Goal: Task Accomplishment & Management: Manage account settings

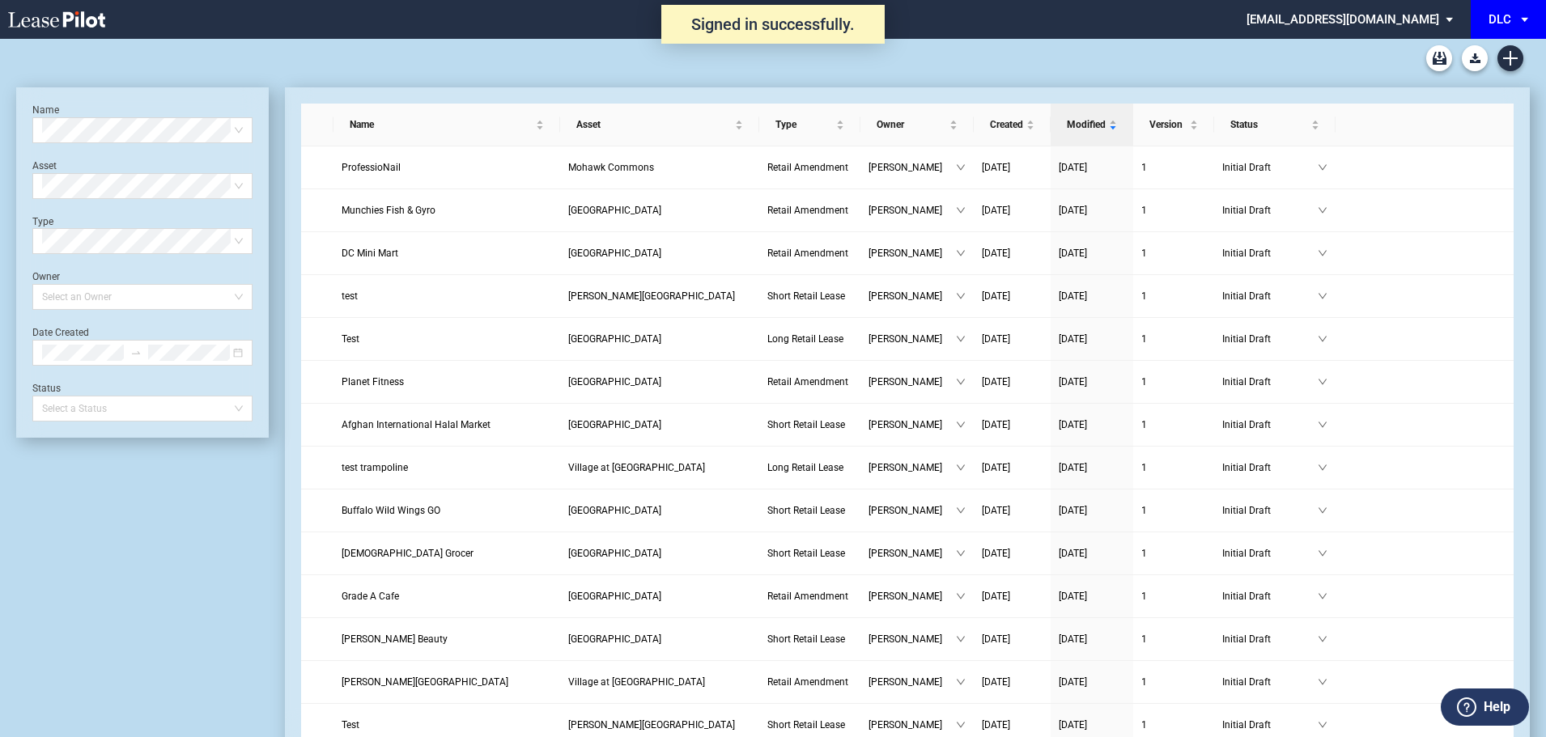
click at [1524, 14] on span "DLC: \aDLC\a" at bounding box center [1527, 19] width 19 height 39
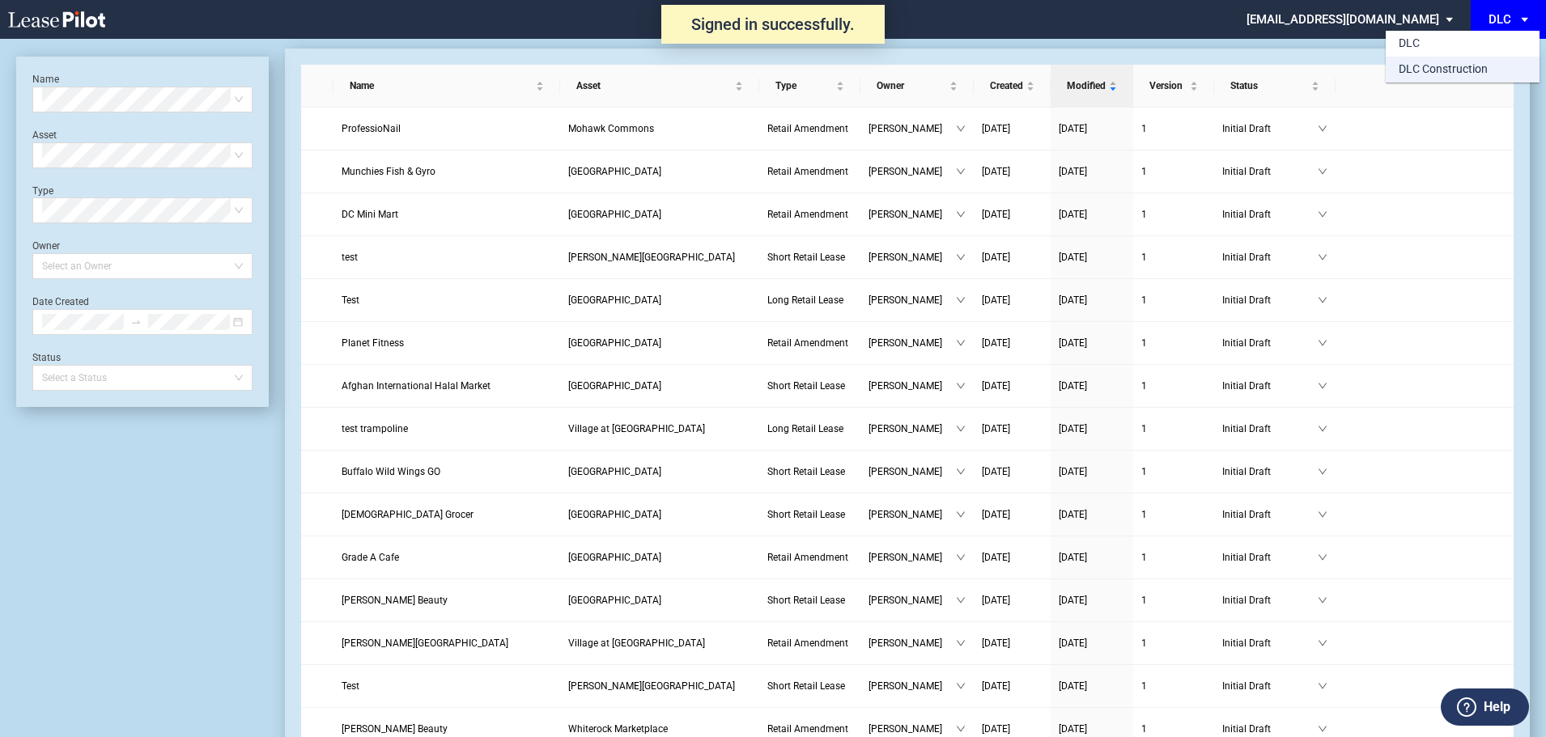
click at [1458, 71] on div "DLC Construction" at bounding box center [1443, 70] width 89 height 16
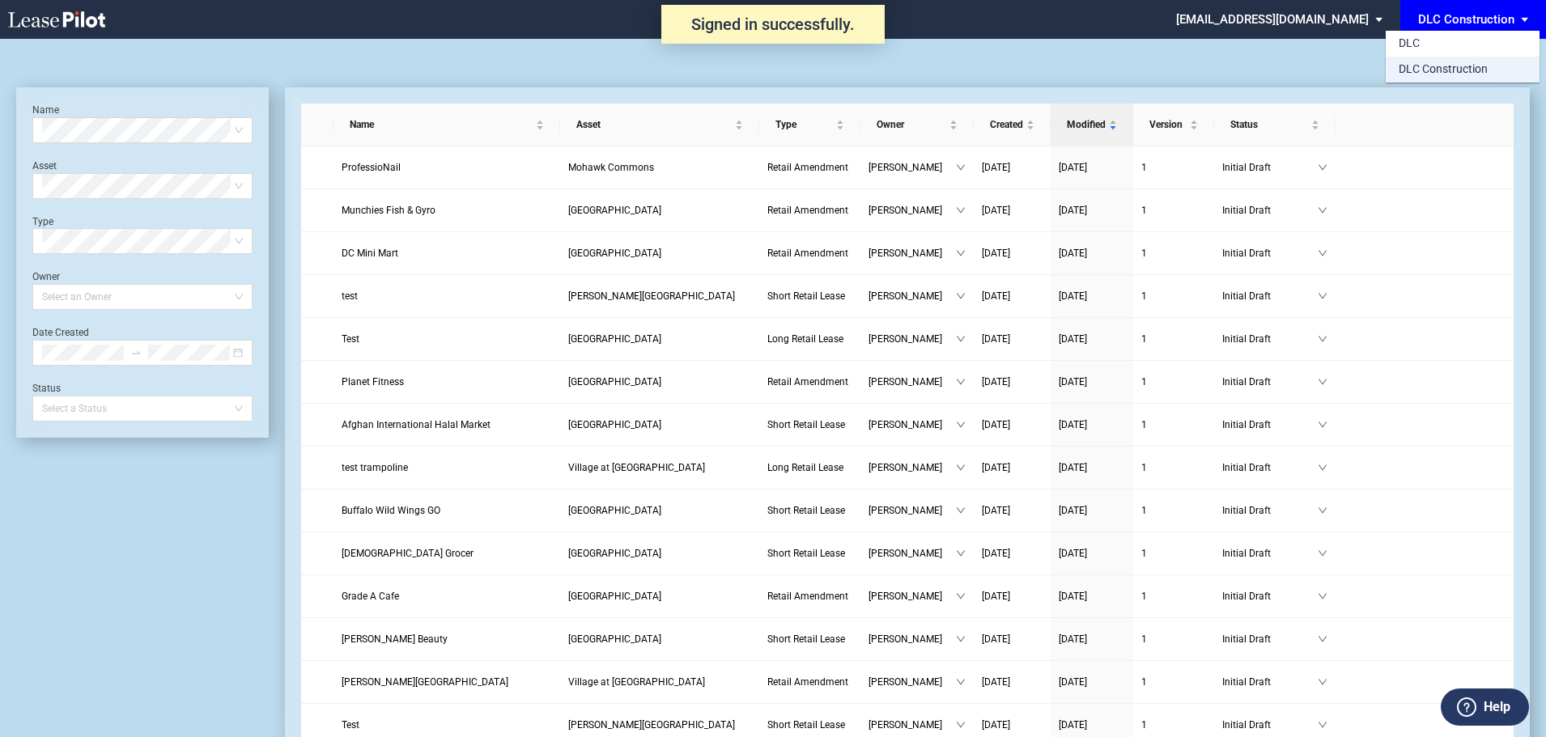
scroll to position [39, 0]
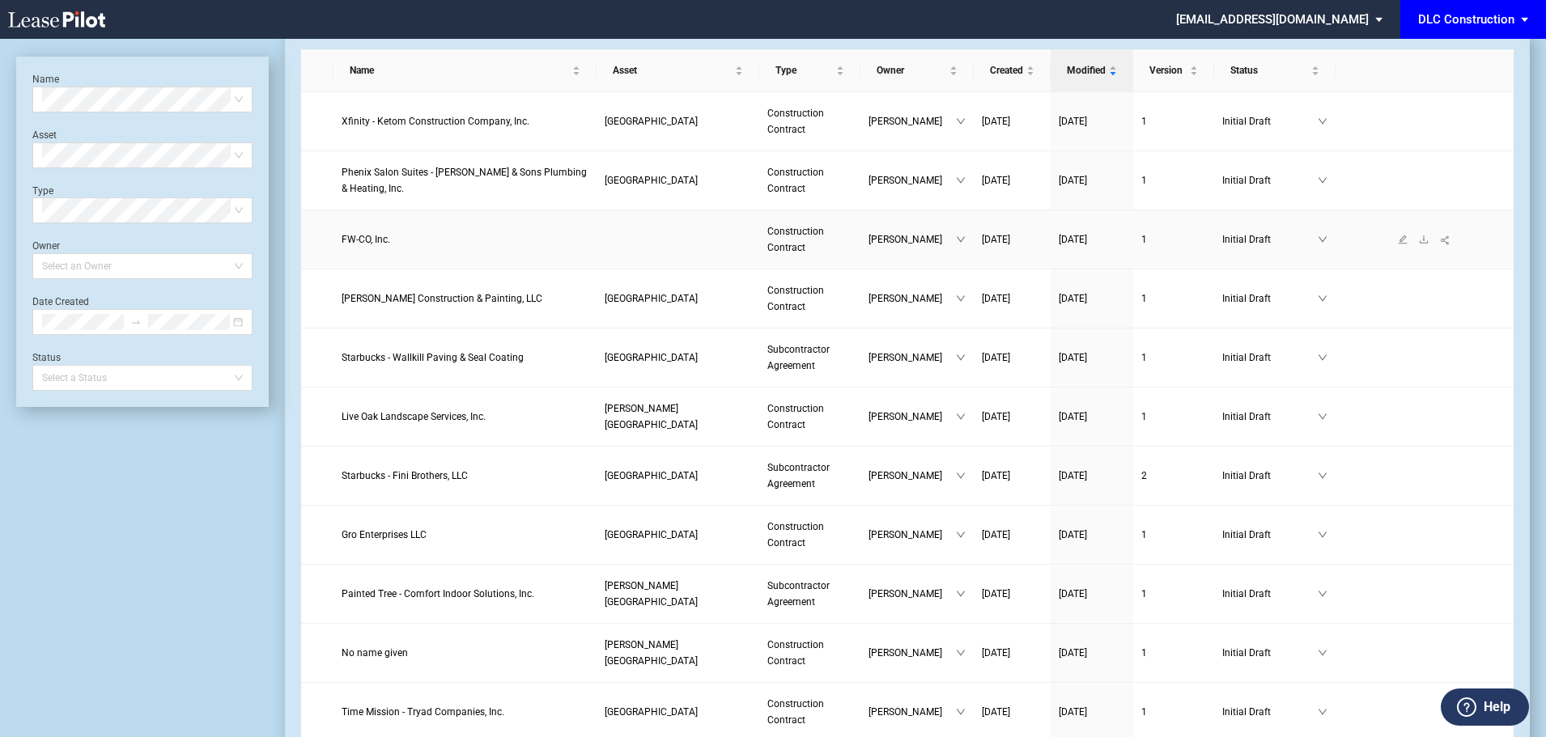
scroll to position [81, 0]
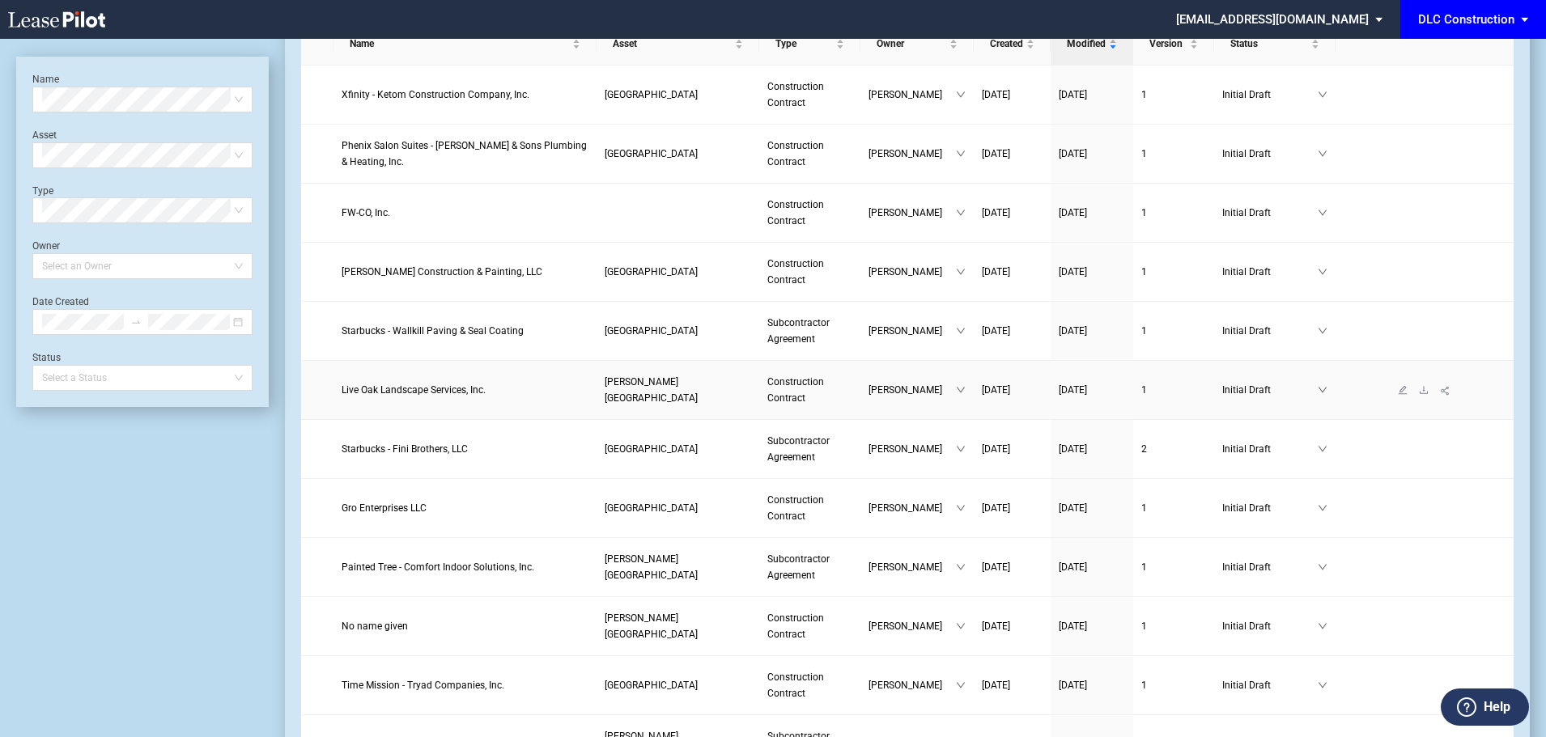
click at [363, 389] on span "Live Oak Landscape Services, Inc." at bounding box center [414, 390] width 144 height 11
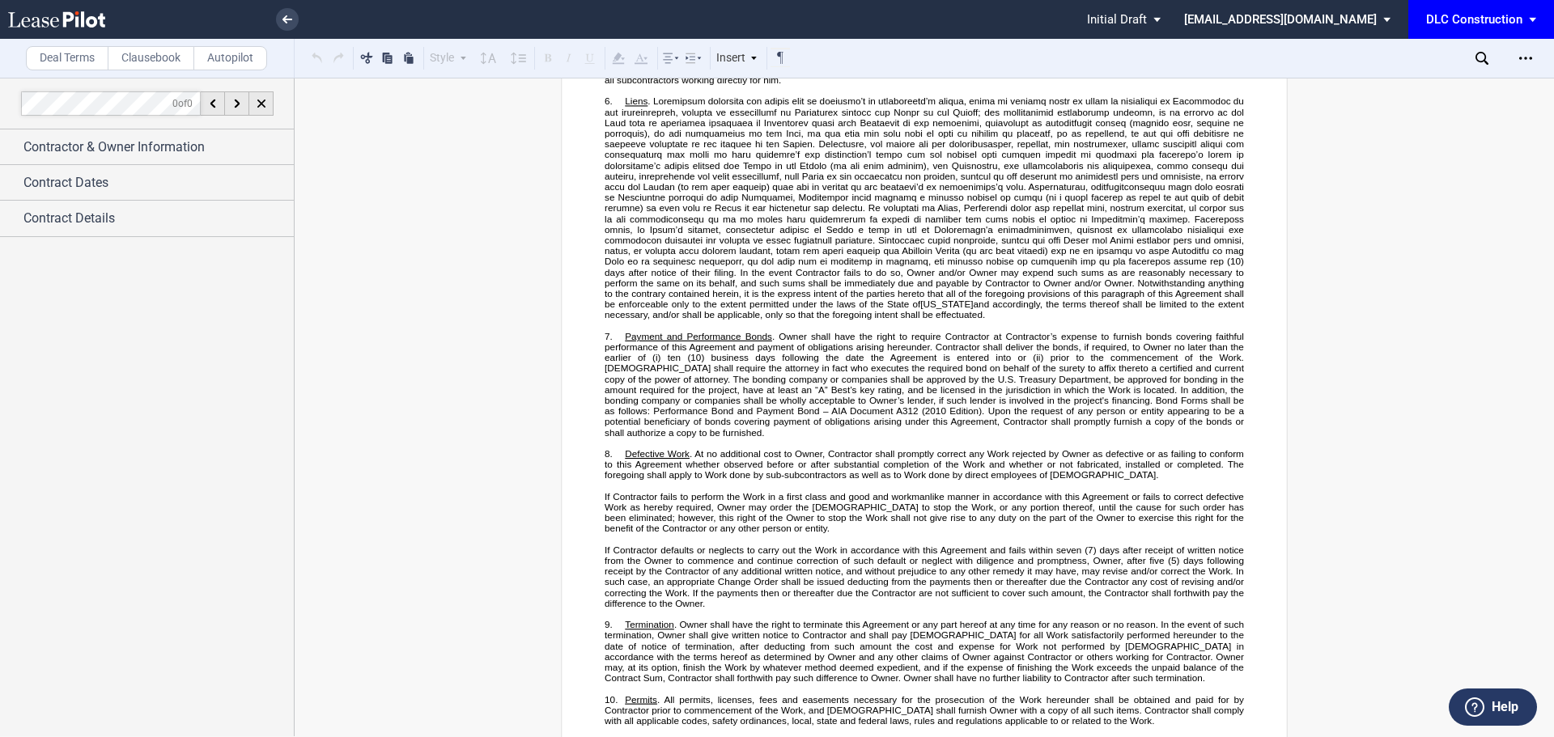
scroll to position [324, 0]
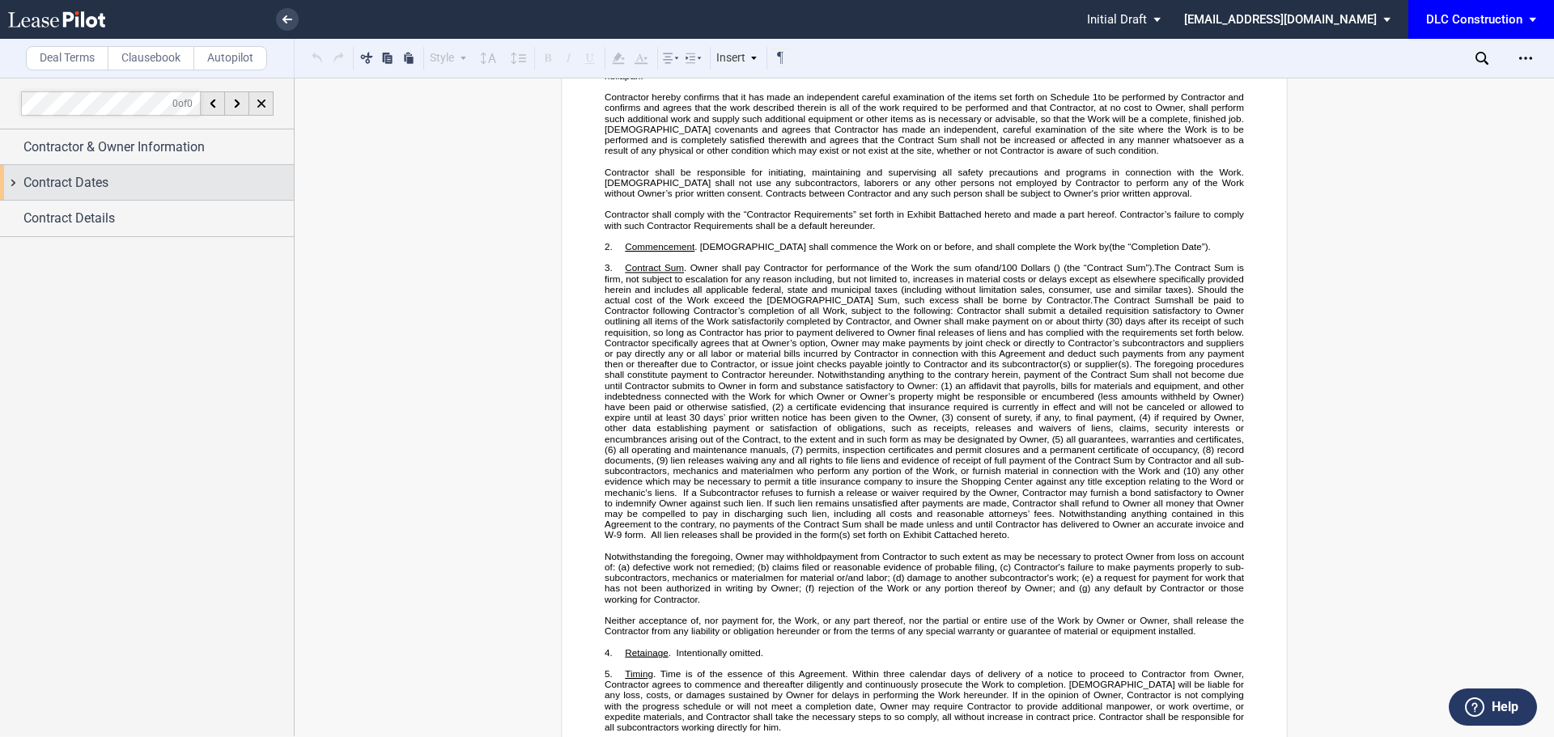
click at [58, 177] on span "Contract Dates" at bounding box center [65, 182] width 85 height 19
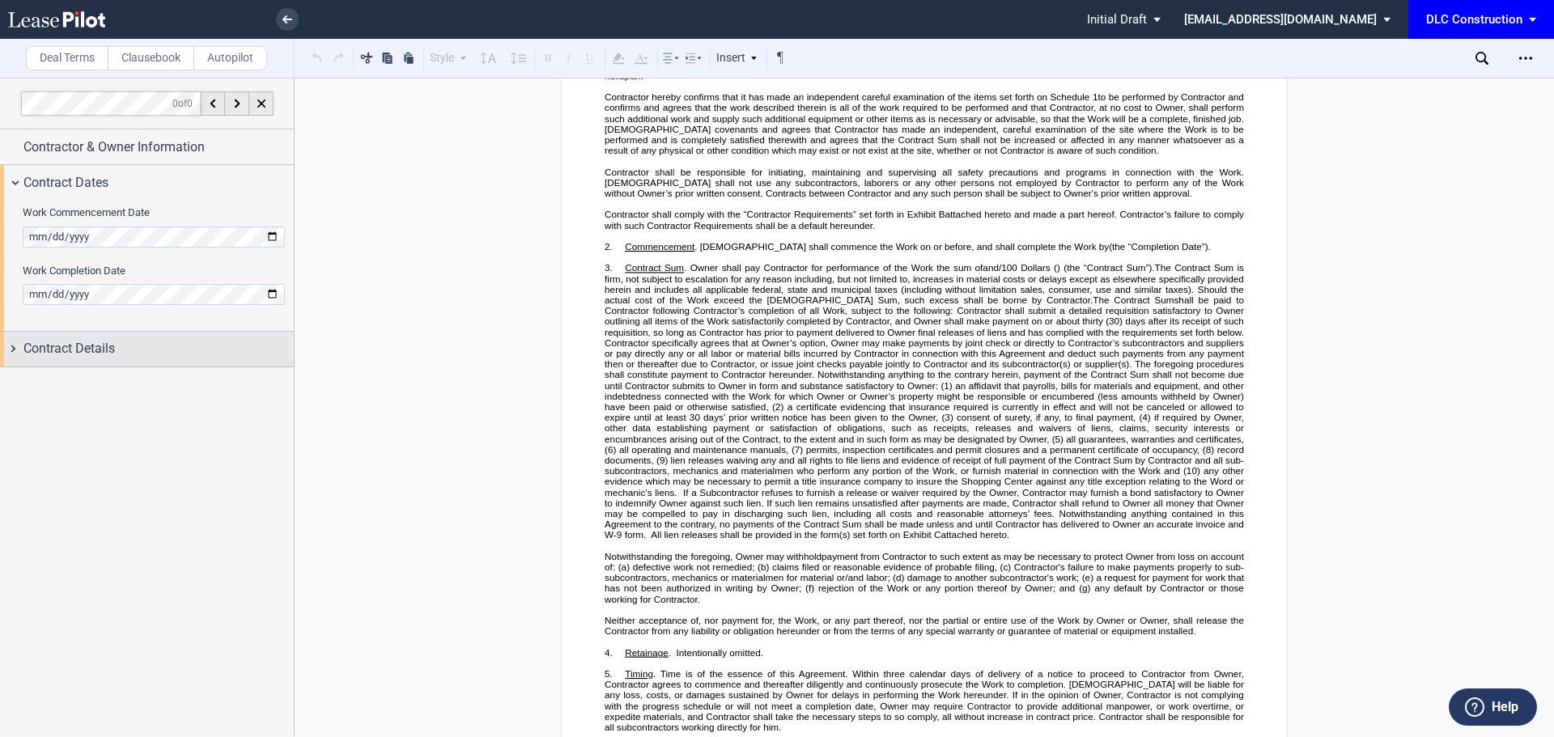
click at [67, 338] on div "Contract Details" at bounding box center [147, 349] width 294 height 35
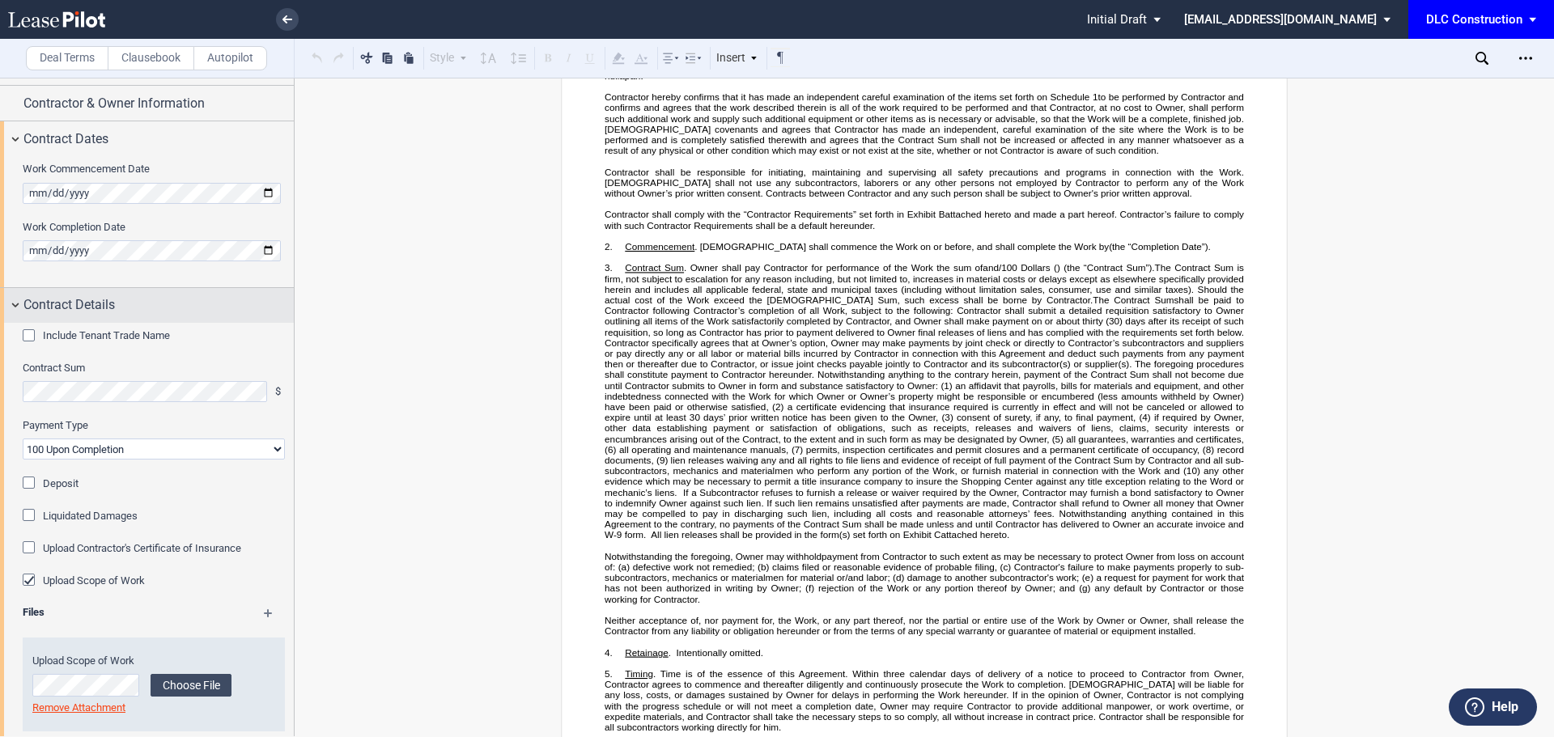
scroll to position [66, 0]
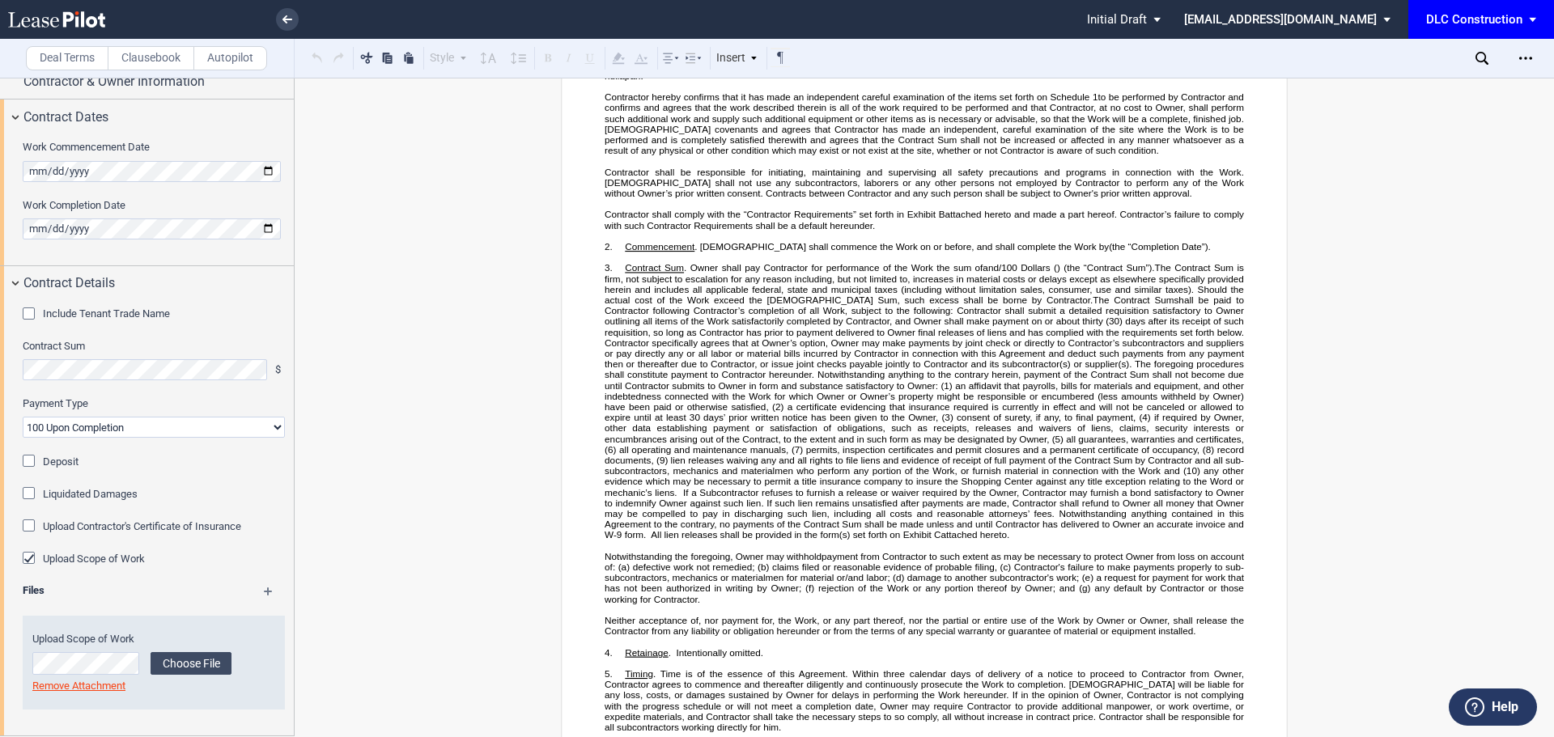
click at [121, 431] on select "90-10 30-30-30-10 100 Upon Completion" at bounding box center [154, 427] width 262 height 21
click at [134, 431] on select "90-10 30-30-30-10 100 Upon Completion" at bounding box center [154, 427] width 262 height 21
click at [245, 424] on select "90-10 30-30-30-10 100 Upon Completion" at bounding box center [154, 427] width 262 height 21
click at [291, 13] on link at bounding box center [287, 19] width 23 height 23
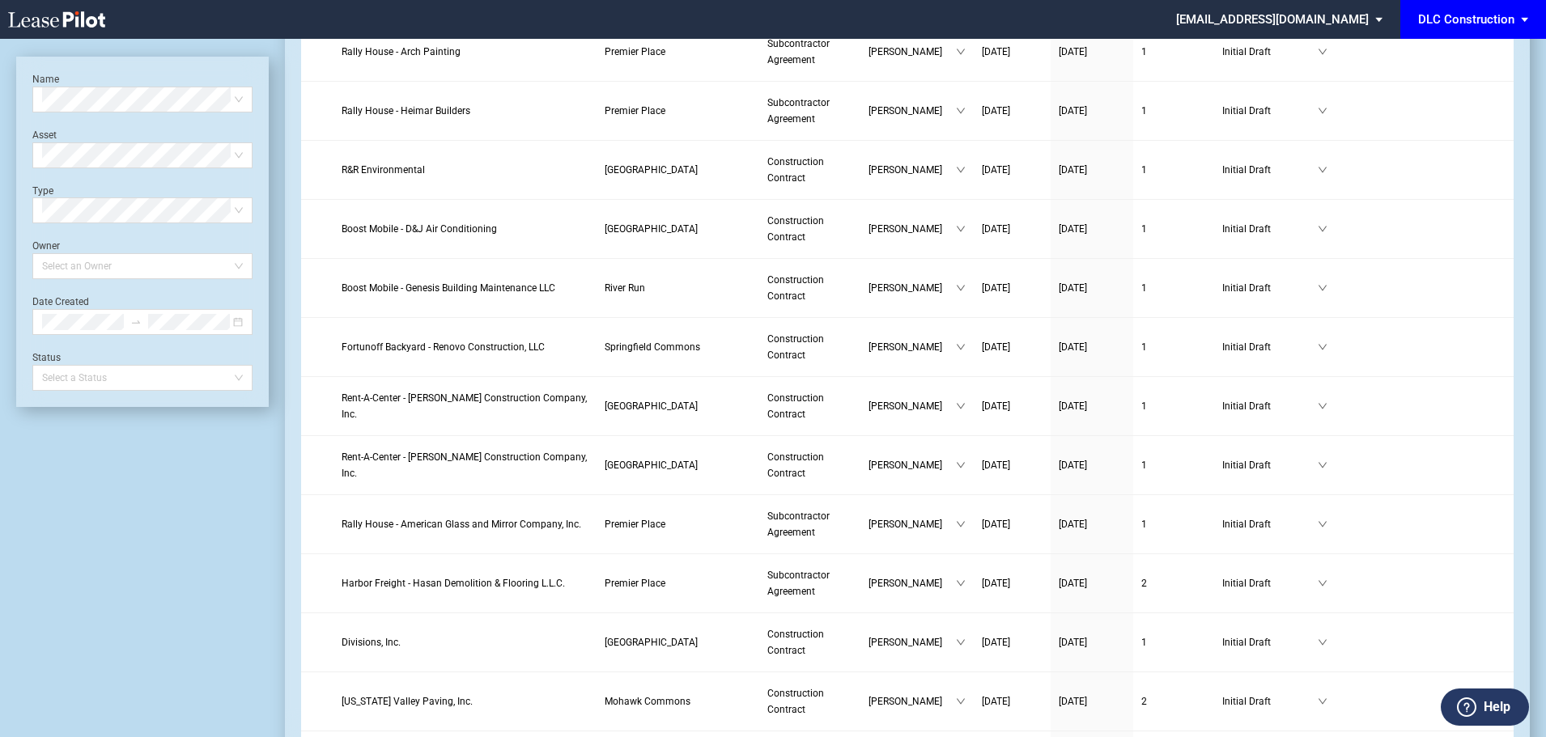
scroll to position [2490, 0]
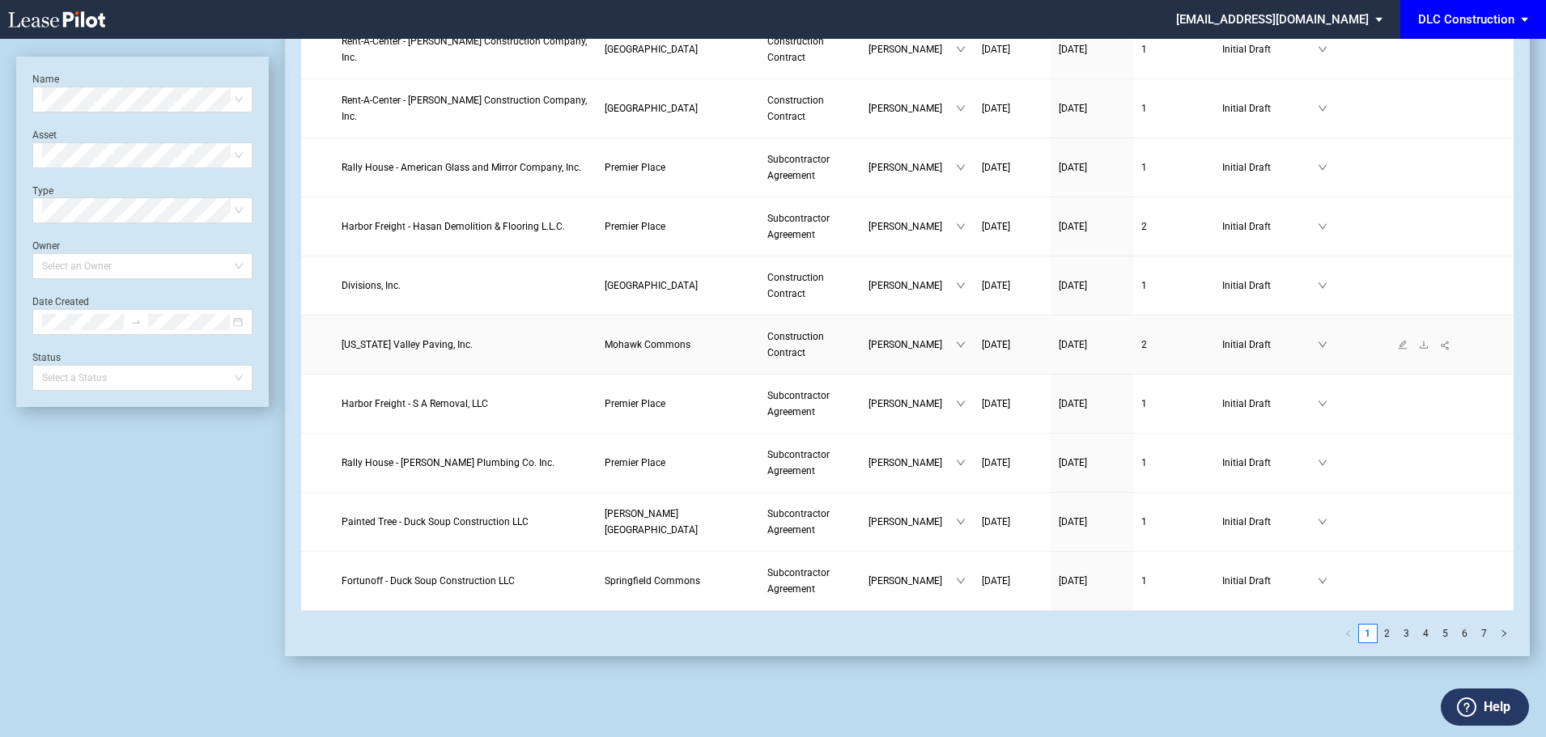
click at [410, 341] on span "Delaware Valley Paving, Inc." at bounding box center [407, 344] width 131 height 11
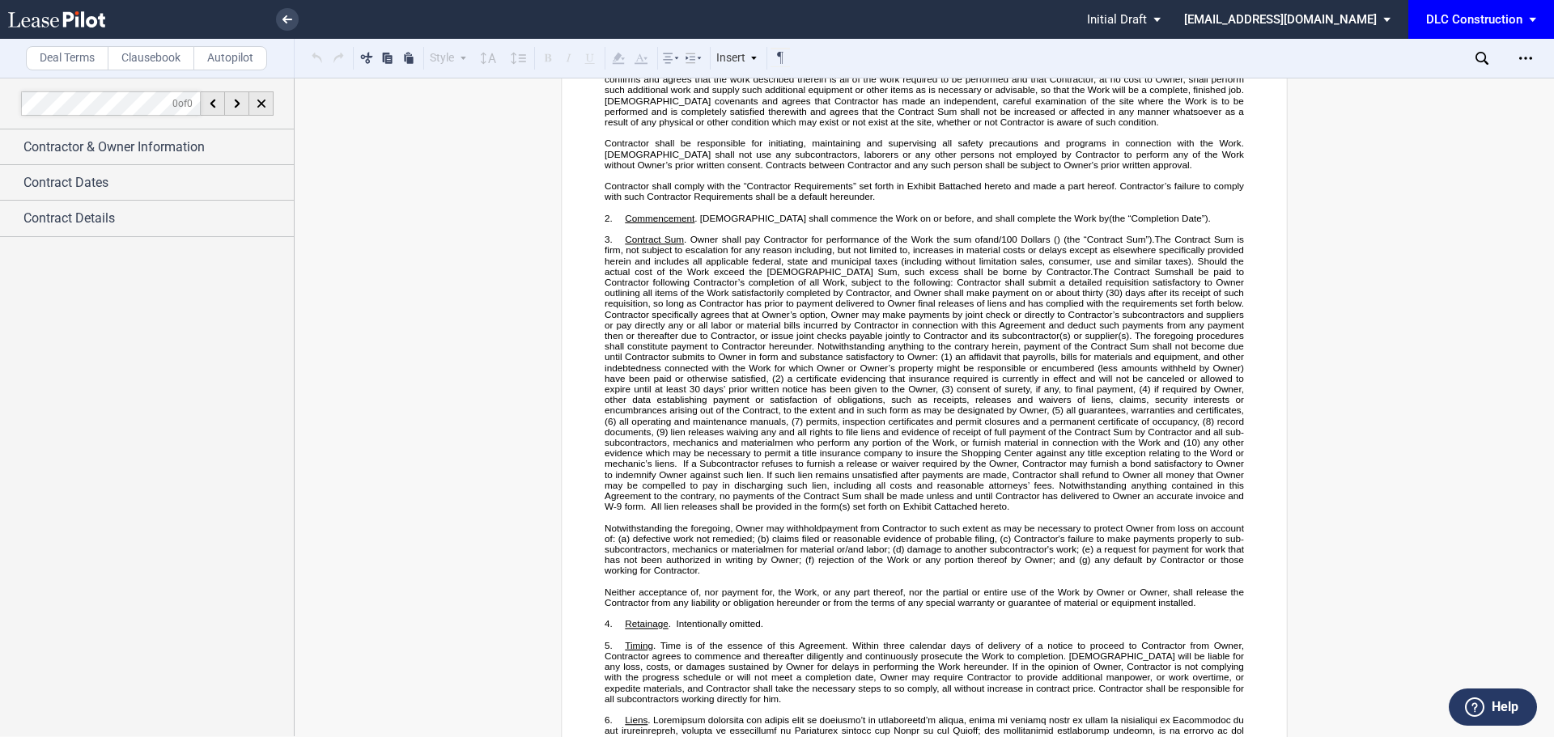
scroll to position [324, 0]
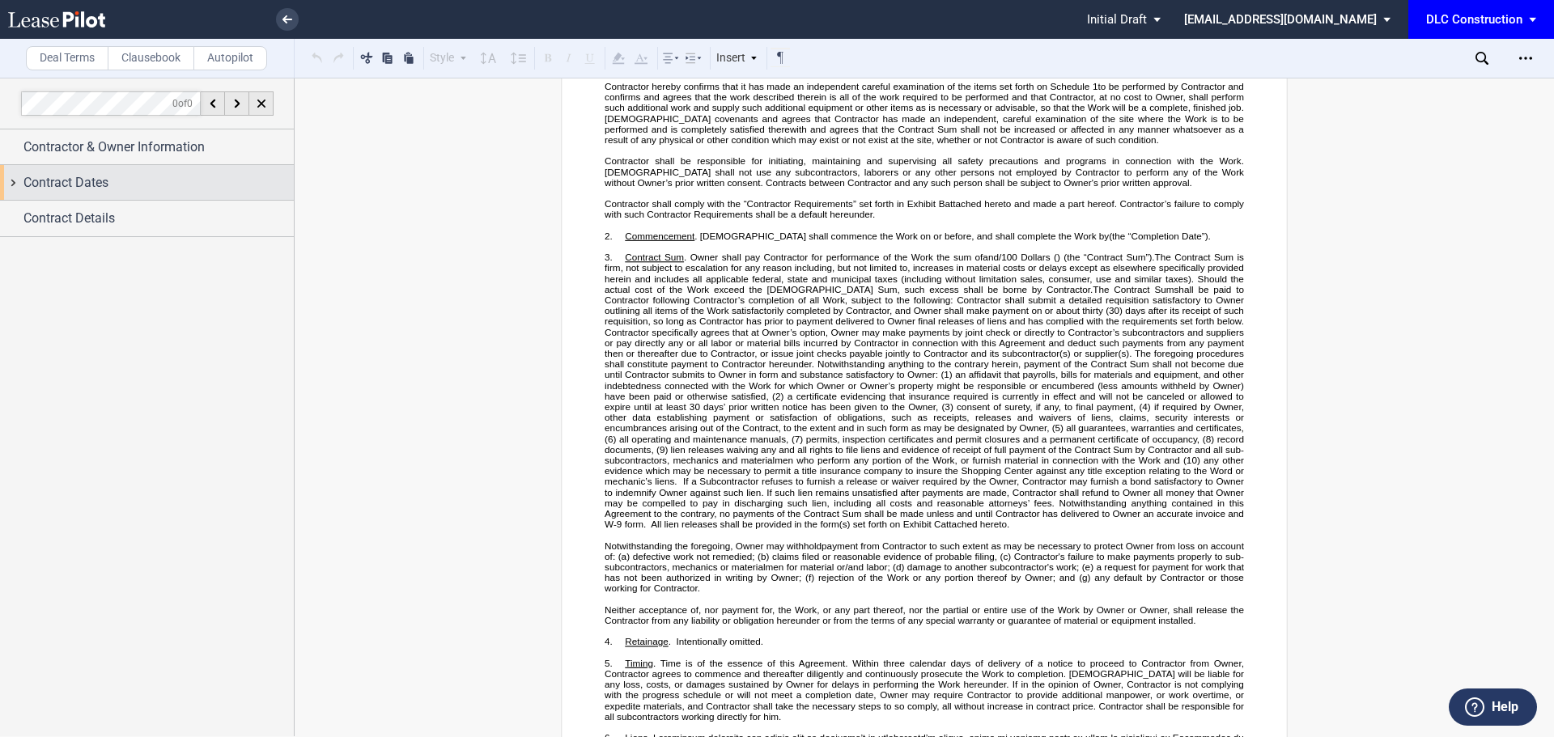
click at [168, 173] on div "Contract Dates" at bounding box center [158, 182] width 270 height 19
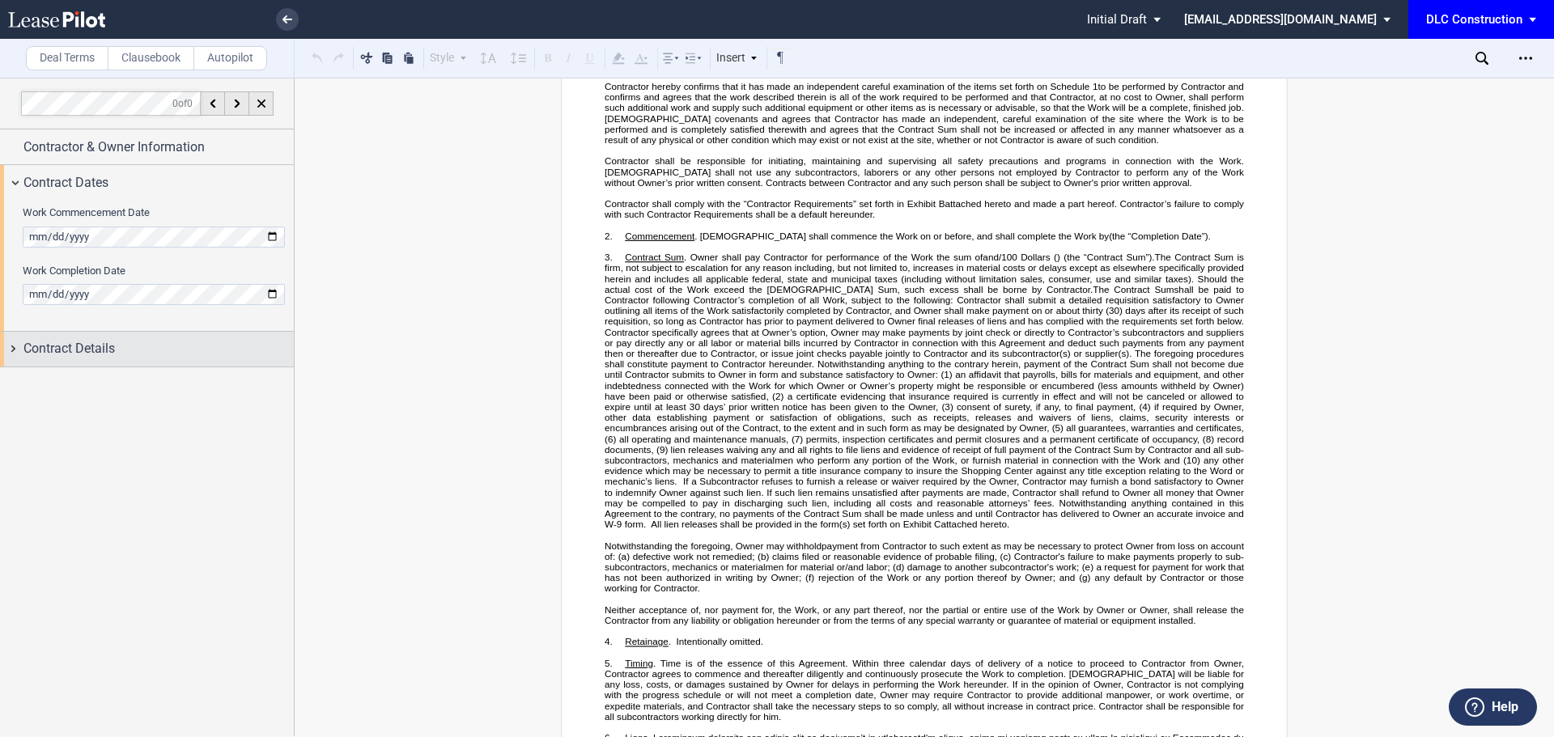
click at [90, 360] on div "Contract Details" at bounding box center [147, 349] width 294 height 35
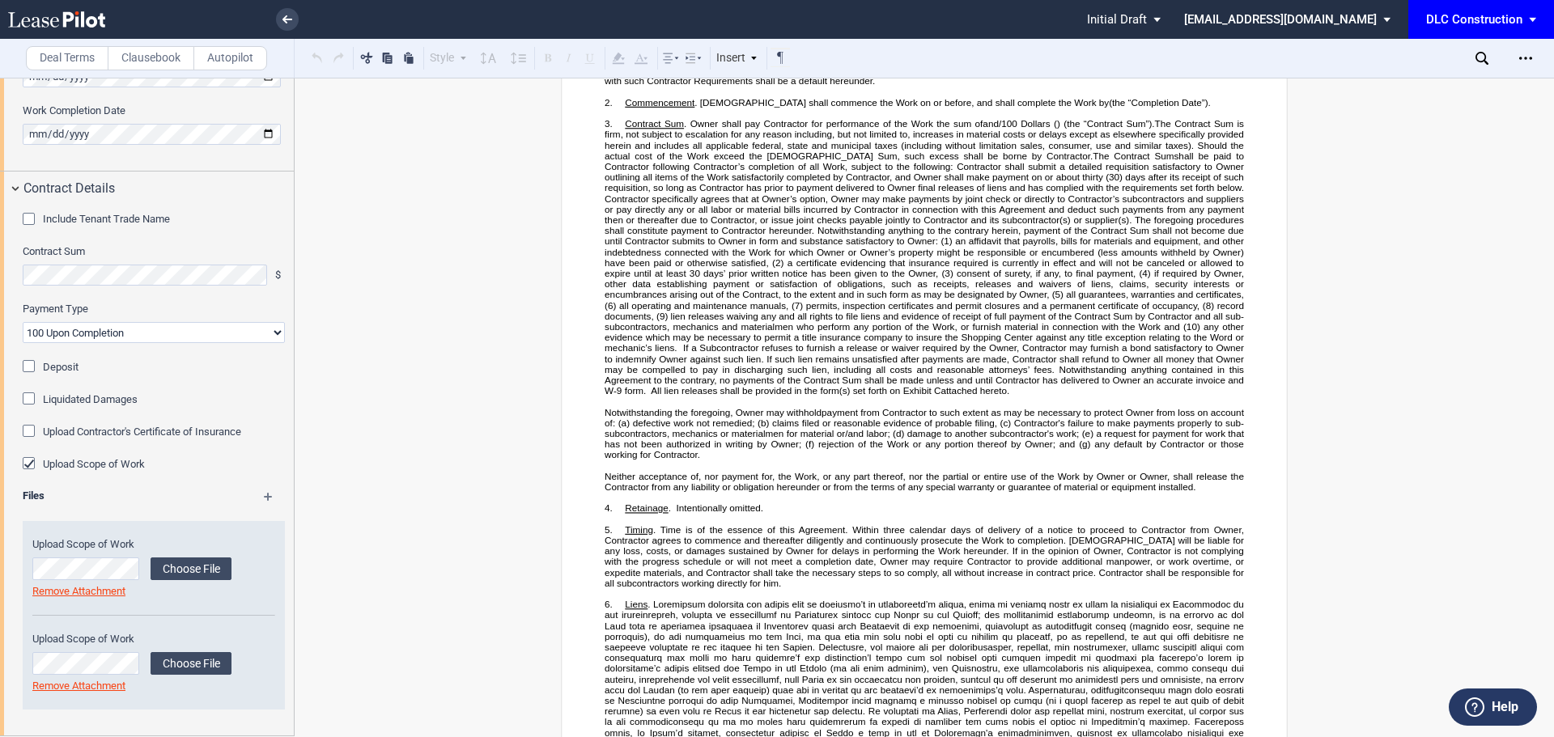
scroll to position [486, 0]
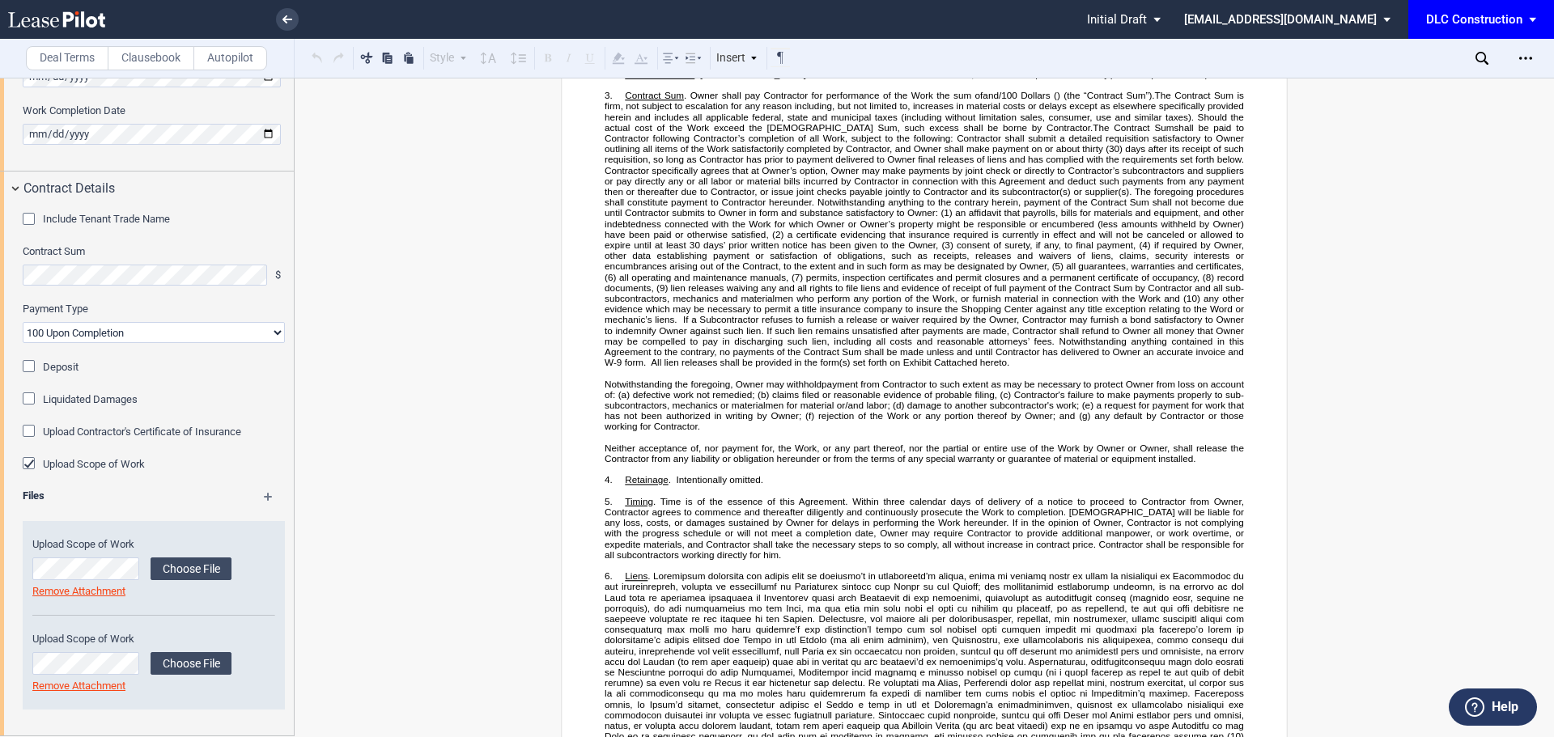
click at [104, 325] on select "90-10 30-30-30-10 100 Upon Completion" at bounding box center [154, 332] width 262 height 21
click at [23, 322] on select "90-10 30-30-30-10 100 Upon Completion" at bounding box center [154, 332] width 262 height 21
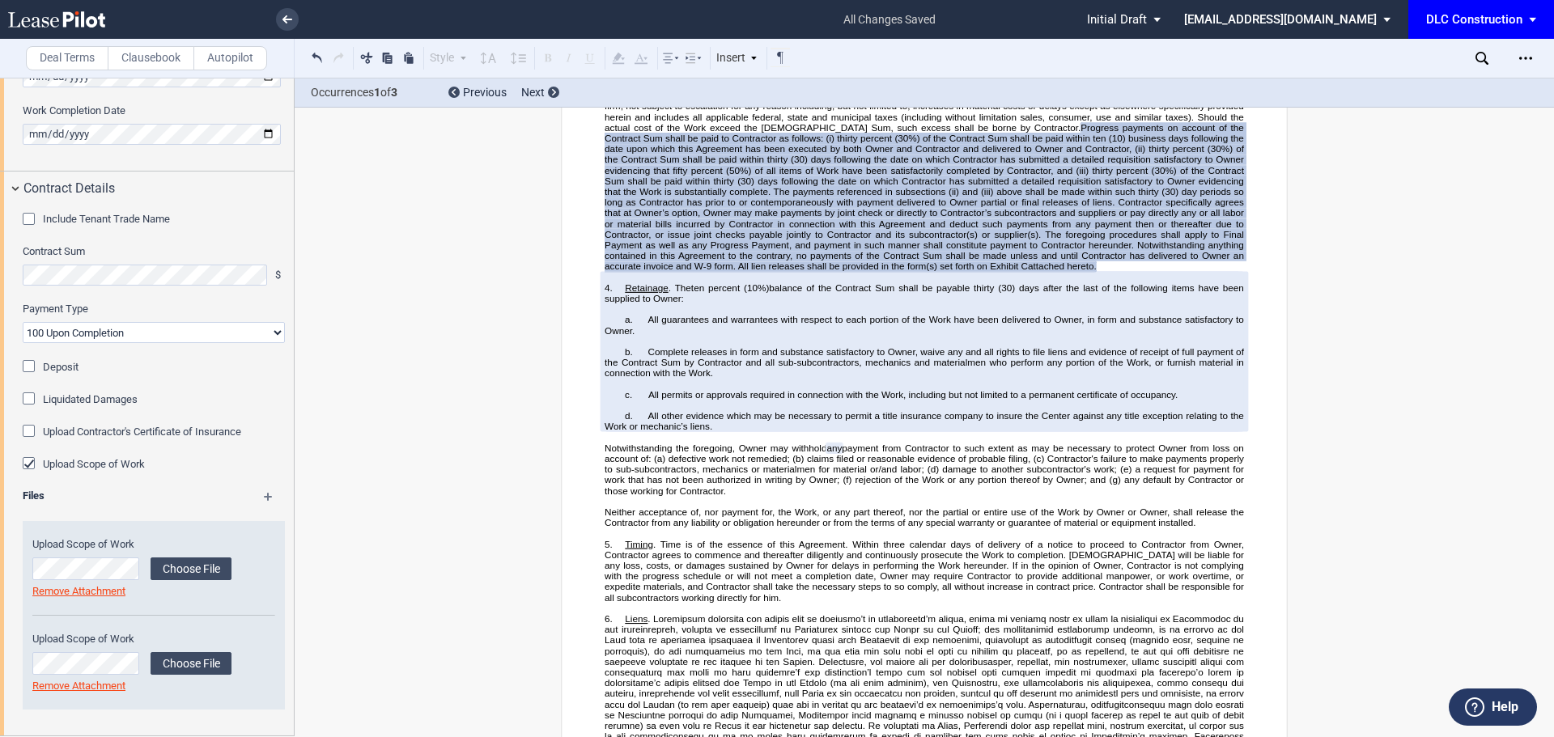
click at [143, 333] on select "90-10 30-30-30-10 100 Upon Completion" at bounding box center [154, 332] width 262 height 21
click at [23, 322] on select "90-10 30-30-30-10 100 Upon Completion" at bounding box center [154, 332] width 262 height 21
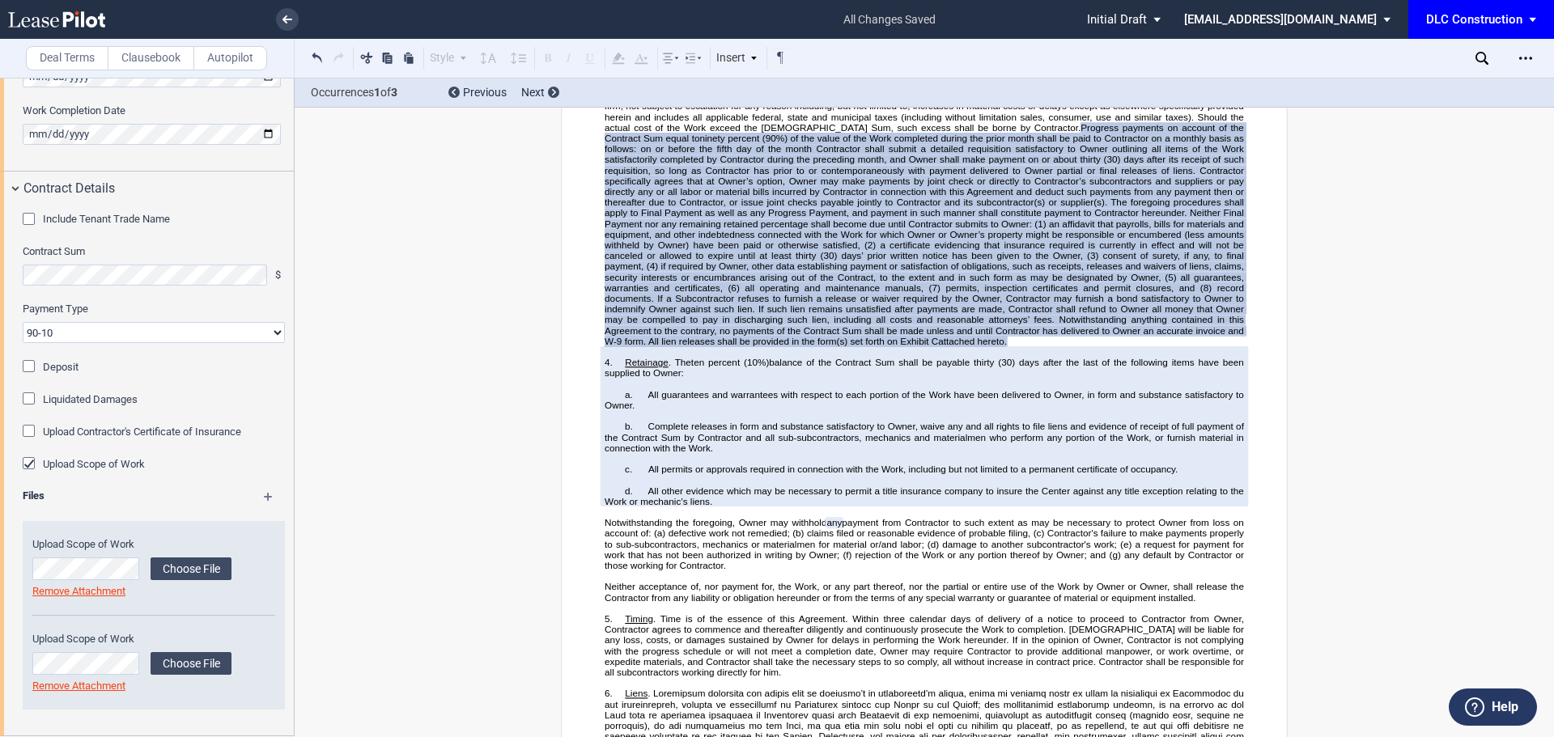
click at [162, 334] on select "90-10 30-30-30-10 100 Upon Completion" at bounding box center [154, 332] width 262 height 21
click at [23, 322] on select "90-10 30-30-30-10 100 Upon Completion" at bounding box center [154, 332] width 262 height 21
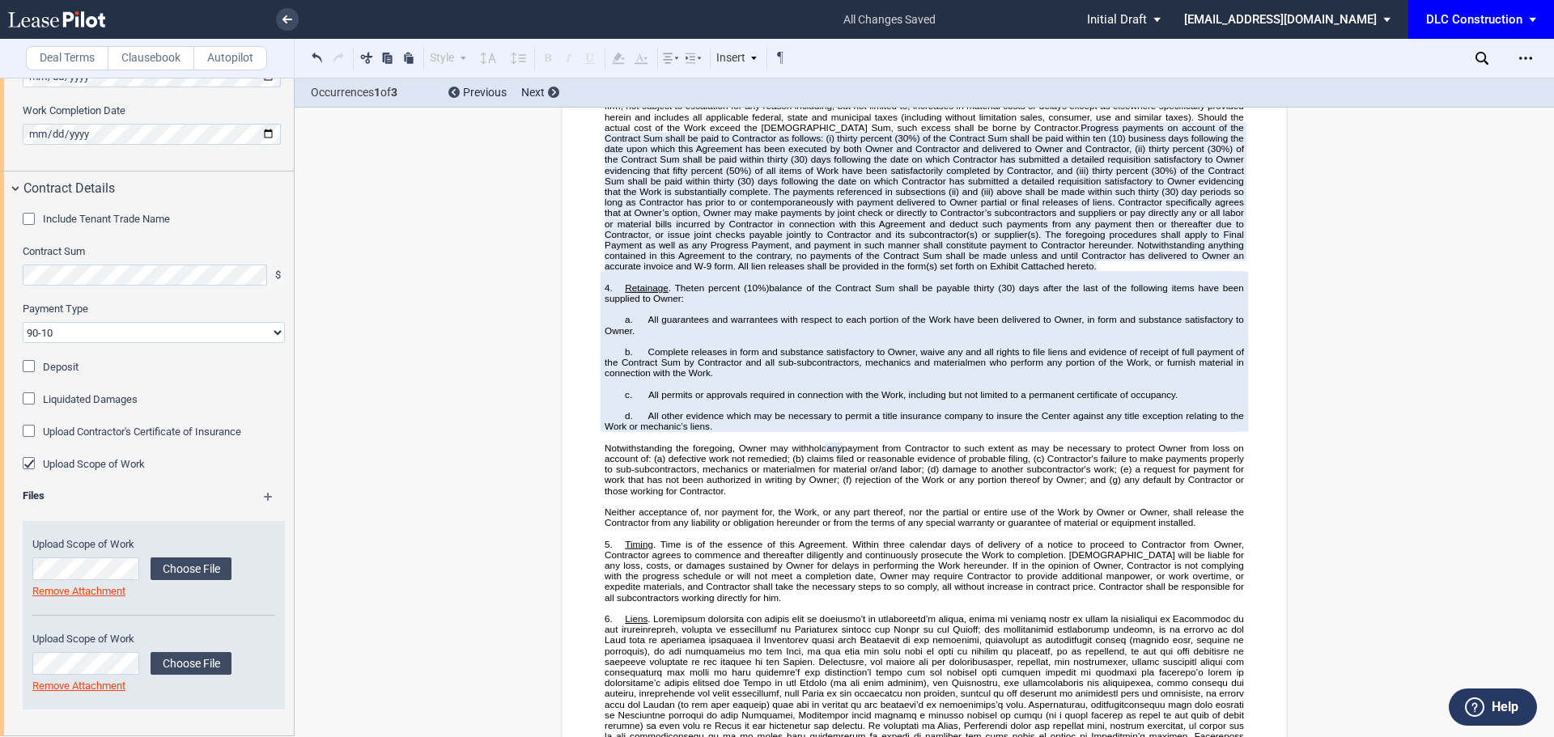
scroll to position [405, 0]
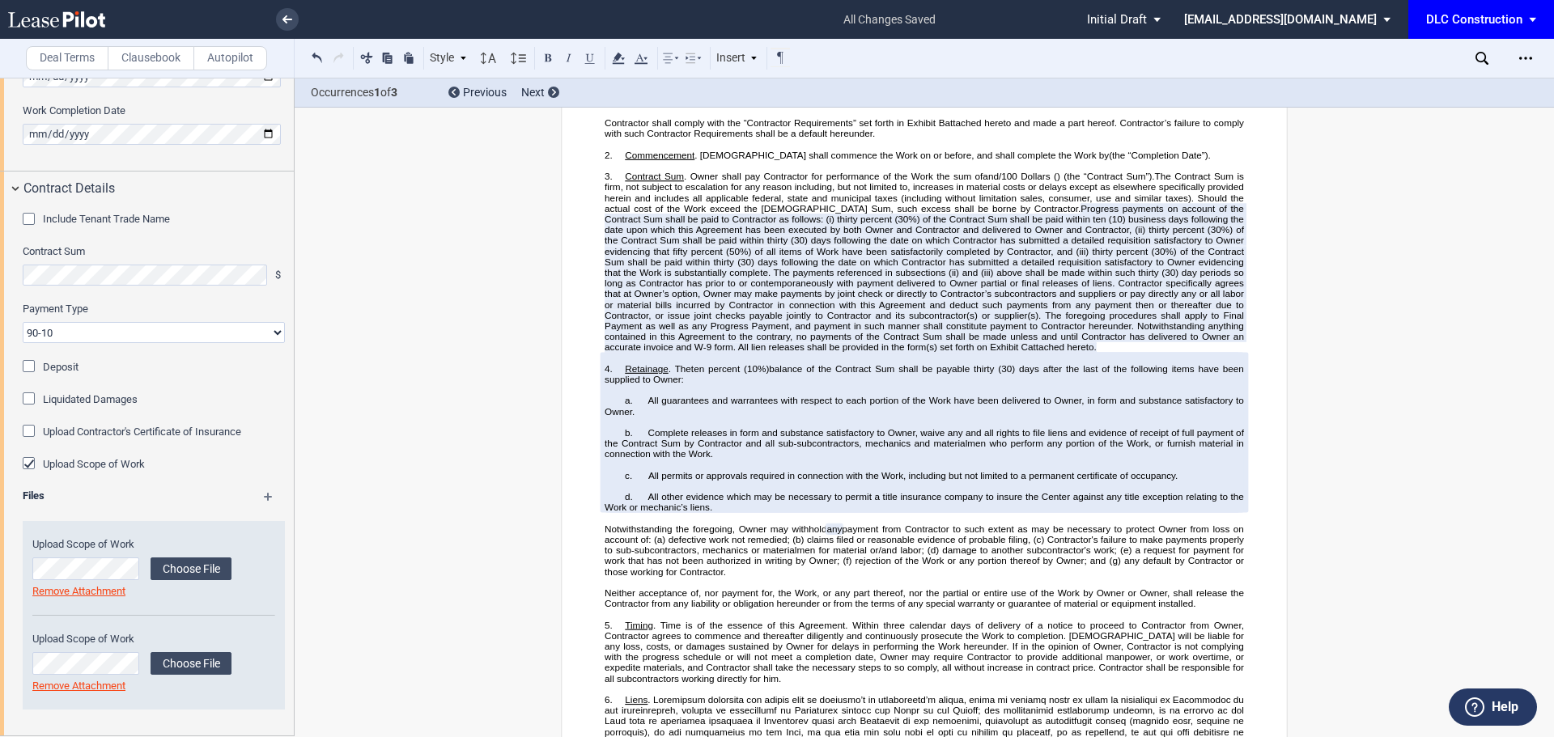
drag, startPoint x: 622, startPoint y: 187, endPoint x: 715, endPoint y: 367, distance: 202.4
click at [715, 352] on p "3. Contract Sum . Owner shall pay Contractor for performance of the Work the su…" at bounding box center [925, 261] width 640 height 181
click at [790, 210] on span "The Contract Sum is firm, not subject to escalation for any reason including, b…" at bounding box center [926, 192] width 642 height 43
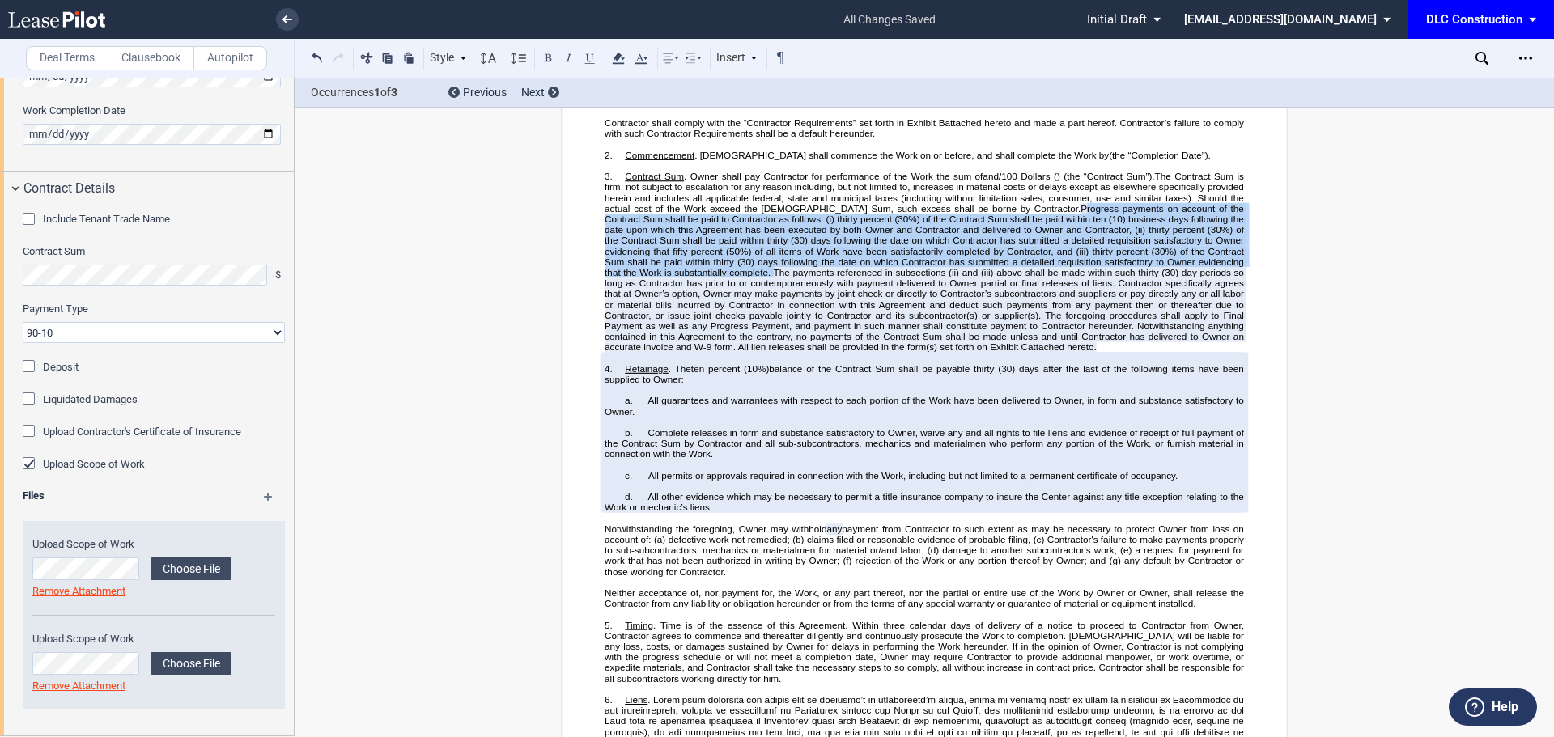
drag, startPoint x: 650, startPoint y: 227, endPoint x: 993, endPoint y: 281, distance: 347.4
click at [993, 281] on span "Progress payments on account of the Contract Sum shall be paid to Contractor as…" at bounding box center [926, 278] width 642 height 149
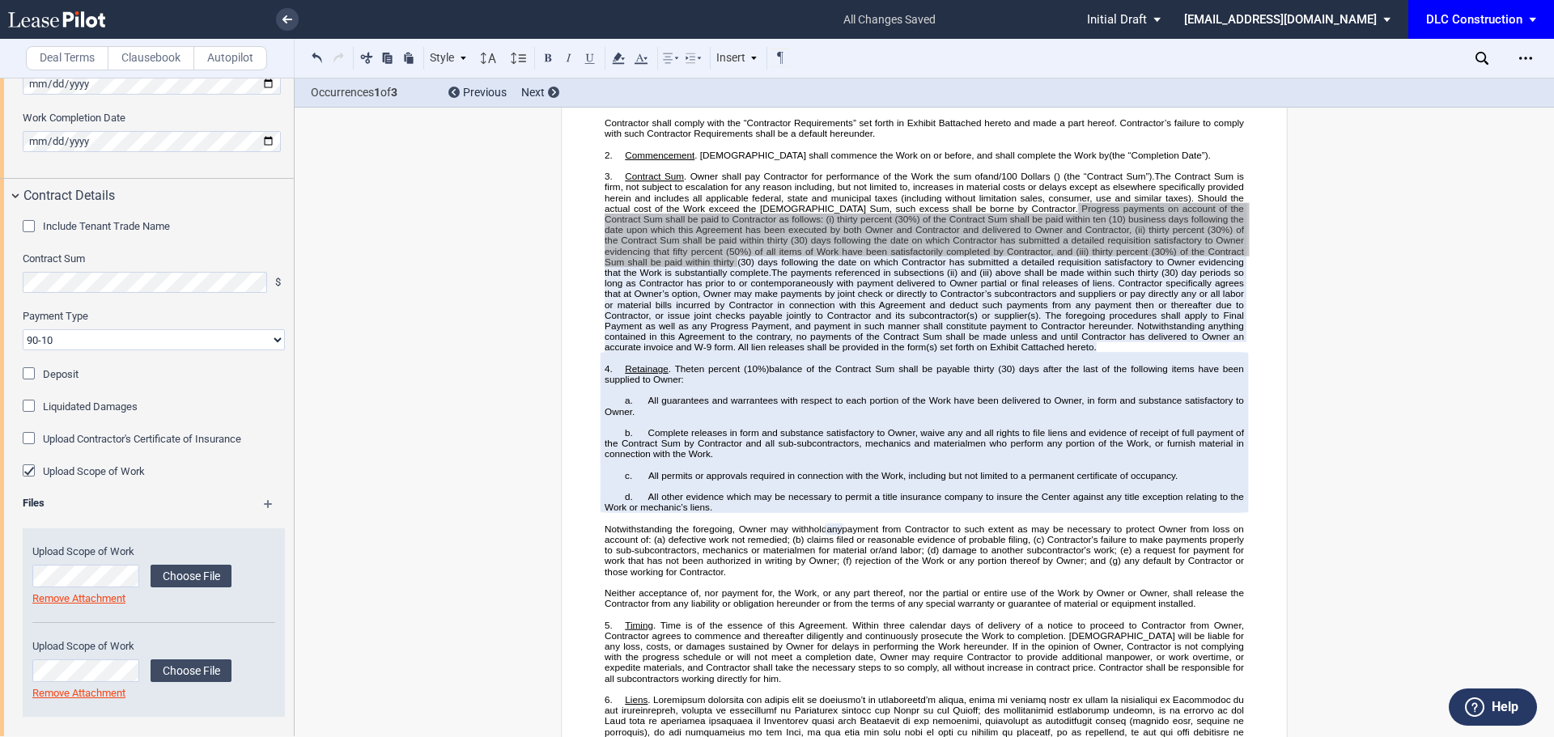
scroll to position [160, 0]
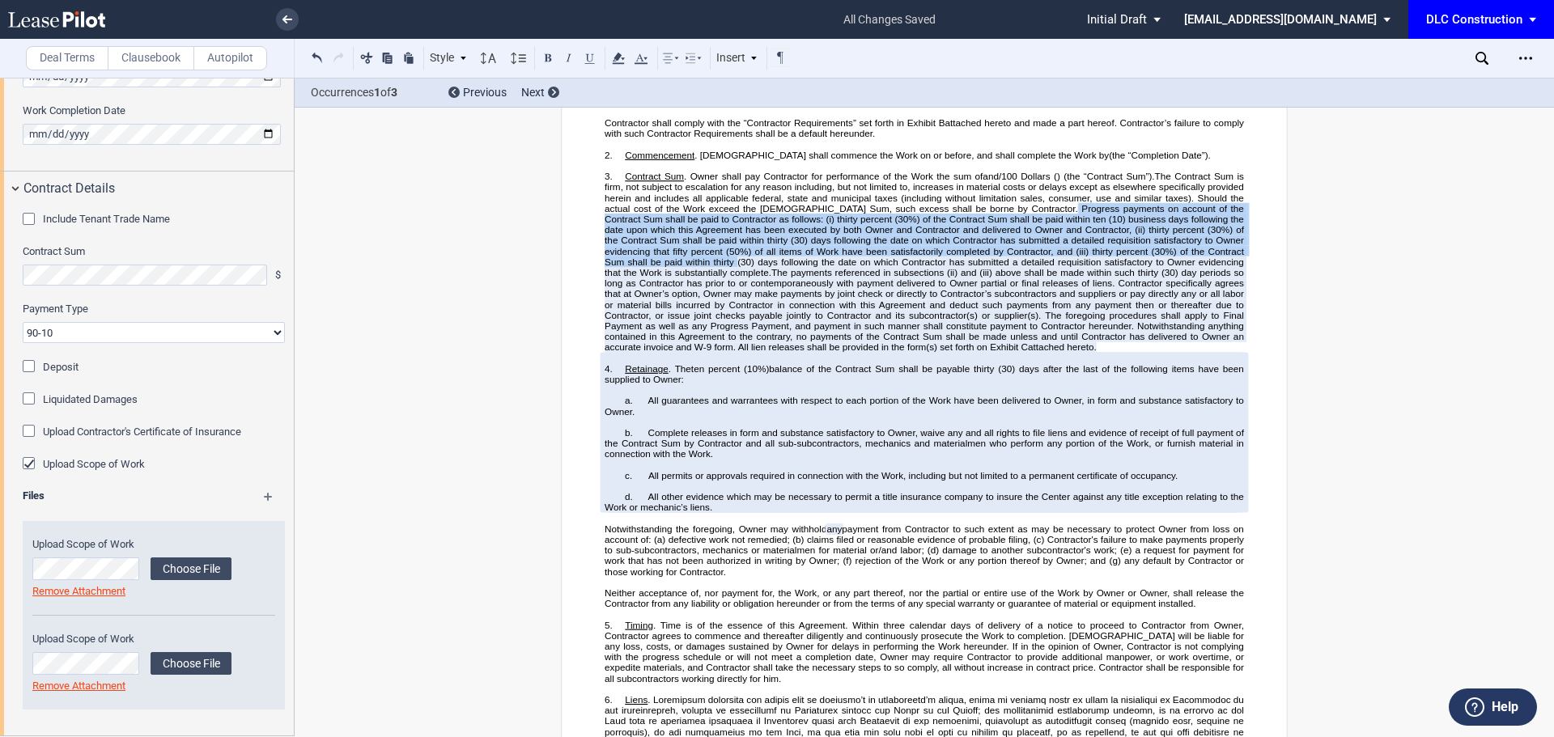
click at [136, 325] on select "90-10 30-30-30-10 100 Upon Completion" at bounding box center [154, 332] width 262 height 21
select select "100 Upon Completion"
click at [23, 322] on select "90-10 30-30-30-10 100 Upon Completion" at bounding box center [154, 332] width 262 height 21
